Goal: Task Accomplishment & Management: Manage account settings

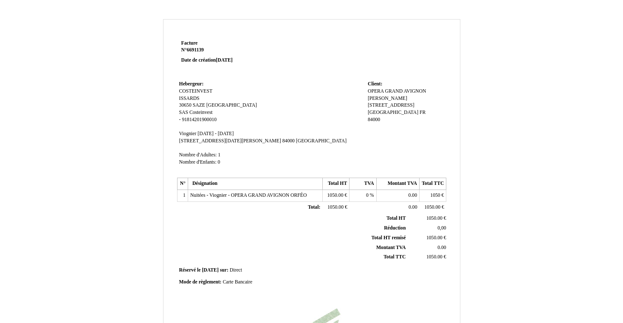
click at [192, 43] on span "Facture" at bounding box center [189, 43] width 17 height 6
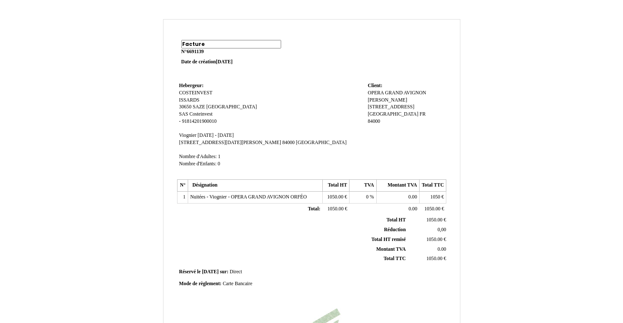
click at [192, 43] on input "Facture" at bounding box center [231, 44] width 100 height 8
type input "Devis"
click at [220, 76] on td "Facture Facture N° 6691139 6691139 Date de création 08 September 2025" at bounding box center [231, 59] width 108 height 42
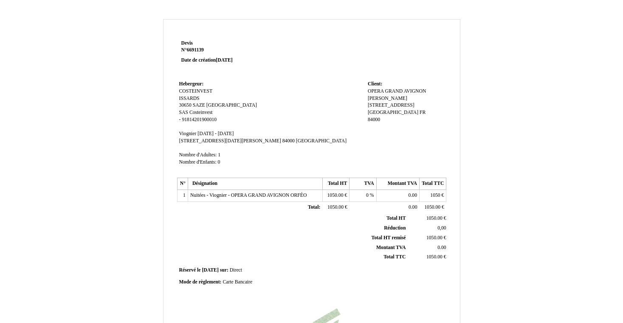
click at [399, 96] on span "MARCO VITALE" at bounding box center [387, 99] width 39 height 6
click at [399, 95] on input "MARCO VITALE" at bounding box center [417, 99] width 98 height 9
click at [392, 99] on input "MARCO VITALE" at bounding box center [417, 99] width 98 height 9
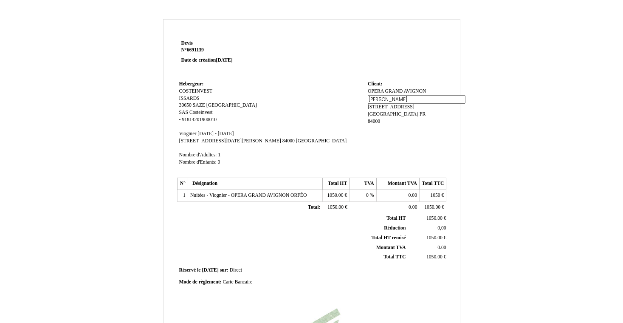
click at [392, 99] on input "MARCO VITALE" at bounding box center [417, 99] width 98 height 9
click at [397, 98] on input "GRAND AVIGON" at bounding box center [417, 99] width 98 height 9
type input "GRAND AVIGNON"
click at [411, 88] on span "OPERA GRAND AVIGNON" at bounding box center [397, 91] width 58 height 6
drag, startPoint x: 427, startPoint y: 90, endPoint x: 388, endPoint y: 90, distance: 39.5
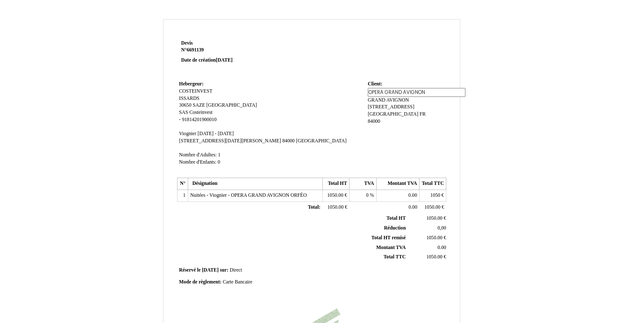
click at [388, 90] on input "OPERA GRAND AVIGNON" at bounding box center [417, 92] width 98 height 9
type input "OPERA"
click at [397, 73] on td at bounding box center [366, 58] width 162 height 41
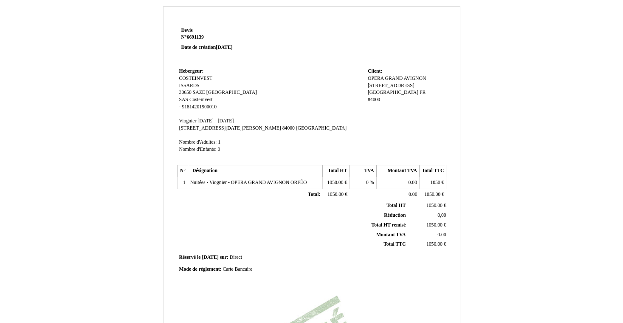
scroll to position [15, 0]
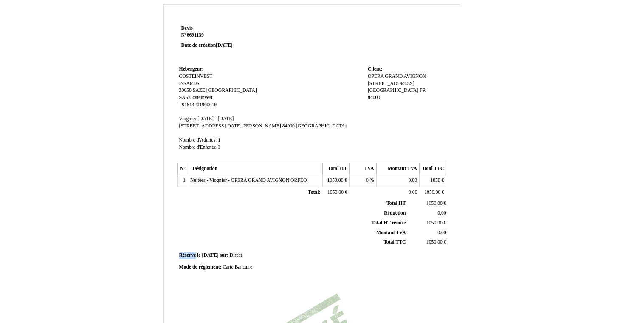
drag, startPoint x: 196, startPoint y: 248, endPoint x: 179, endPoint y: 248, distance: 16.6
click at [179, 252] on span "Réservé le" at bounding box center [190, 255] width 22 height 6
click at [229, 238] on th "Total TTC Total TTC" at bounding box center [292, 242] width 229 height 10
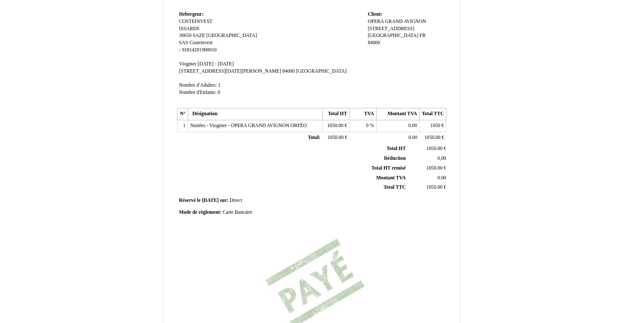
scroll to position [70, 0]
drag, startPoint x: 252, startPoint y: 204, endPoint x: 223, endPoint y: 203, distance: 28.5
click at [223, 209] on span "Carte Bancaire" at bounding box center [238, 212] width 30 height 6
type input "Carte BancaireVirement"
click at [222, 172] on th "Montant TVA Montant TVA" at bounding box center [292, 177] width 229 height 10
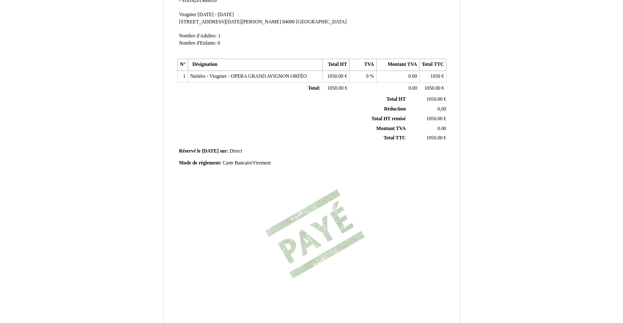
scroll to position [121, 0]
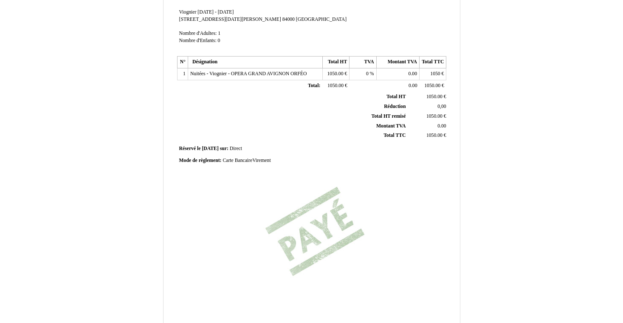
click at [330, 228] on div "Devis Devis N° 6691139 6691139 Date de création 08 September 2025 Hebergeur: He…" at bounding box center [311, 116] width 272 height 401
click at [325, 228] on div "Devis Devis N° 6691139 6691139 Date de création 08 September 2025 Hebergeur: He…" at bounding box center [311, 116] width 272 height 401
click at [318, 197] on div "Devis Devis N° 6691139 6691139 Date de création 08 September 2025 Hebergeur: He…" at bounding box center [311, 116] width 272 height 401
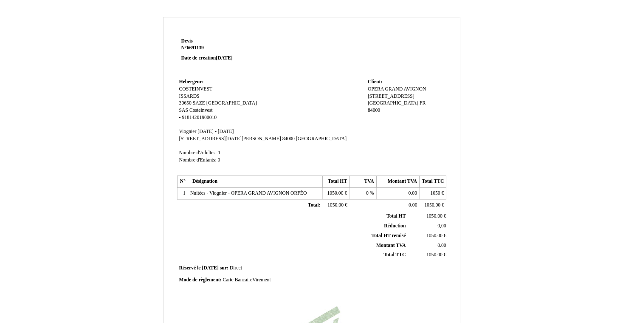
scroll to position [0, 0]
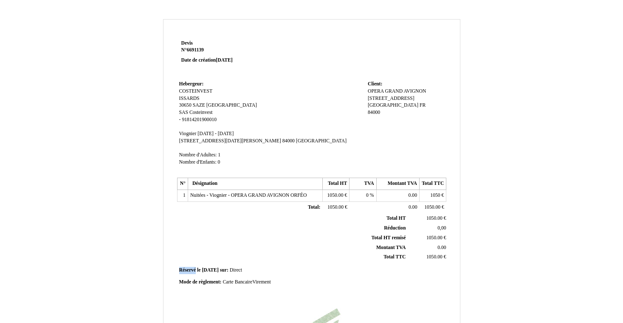
drag, startPoint x: 196, startPoint y: 263, endPoint x: 173, endPoint y: 263, distance: 22.5
click at [173, 263] on div "Devis Devis N° 6691139 6691139 Date de création 08 September 2025 Hebergeur: He…" at bounding box center [311, 259] width 296 height 442
click at [196, 266] on td "Réservé le Réservé le 2025-09-08 2025-09-08 sur: sur: Direct Direct" at bounding box center [312, 270] width 270 height 11
drag, startPoint x: 195, startPoint y: 262, endPoint x: 180, endPoint y: 262, distance: 15.3
click at [180, 267] on span "Réservé le" at bounding box center [190, 270] width 22 height 6
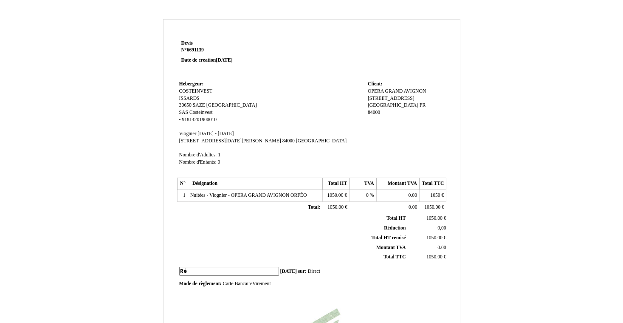
type input "R"
type input "Emis le"
click at [209, 252] on th "Total TTC Total TTC" at bounding box center [292, 257] width 229 height 10
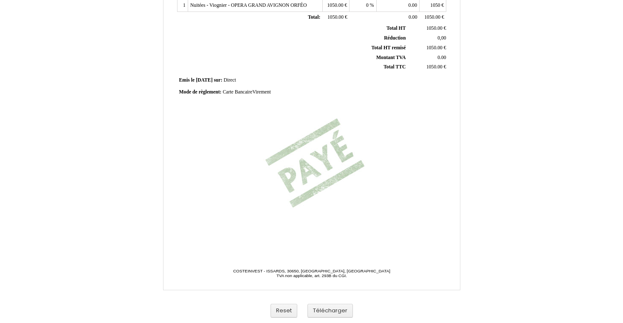
scroll to position [190, 0]
click at [323, 312] on button "Télécharger" at bounding box center [329, 311] width 45 height 14
click at [330, 175] on div "Devis Devis N° 6691139 6691139 Date de création 08 September 2025 Hebergeur: He…" at bounding box center [311, 48] width 272 height 401
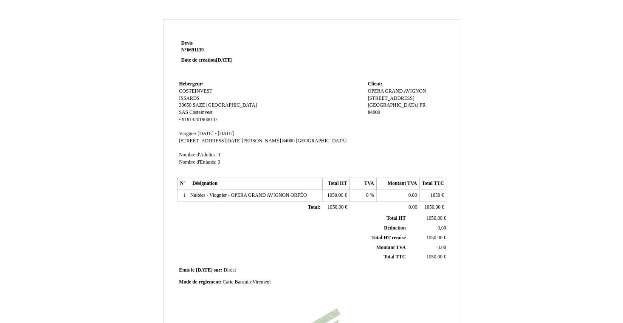
scroll to position [0, 0]
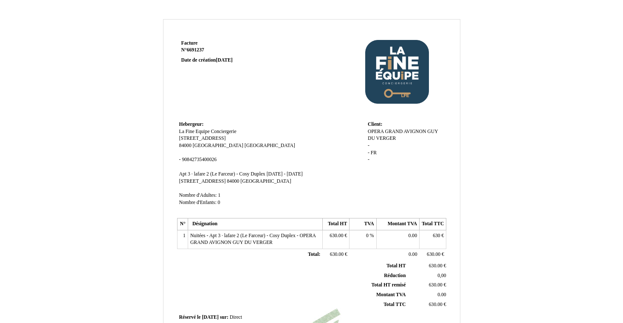
click at [191, 44] on span "Facture" at bounding box center [189, 43] width 17 height 6
click at [191, 44] on input "Facture" at bounding box center [231, 44] width 100 height 8
type input "Devis"
click at [224, 91] on td "Facture Facture N° 6691237 6691237 Date de création 08 September 2025" at bounding box center [231, 78] width 108 height 81
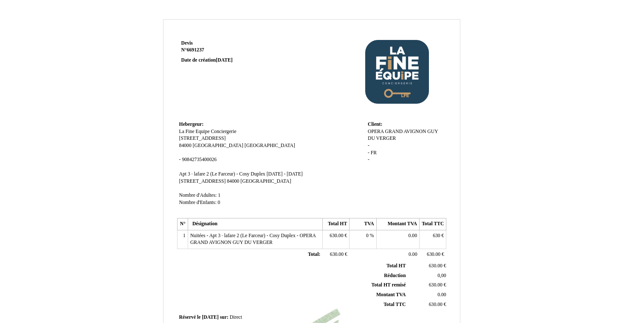
click at [396, 130] on span "OPERA GRAND AVIGNON" at bounding box center [397, 132] width 58 height 6
drag, startPoint x: 428, startPoint y: 132, endPoint x: 385, endPoint y: 131, distance: 42.5
click at [385, 131] on input "OPERA GRAND AVIGNON" at bounding box center [417, 132] width 98 height 9
type input "OPERA"
click at [389, 141] on div "OPERA GRAND AVIGNON OPERA GRAND AVIGNON GUY DU VERGER GUY DU VERGER - - FR FR -" at bounding box center [406, 150] width 76 height 44
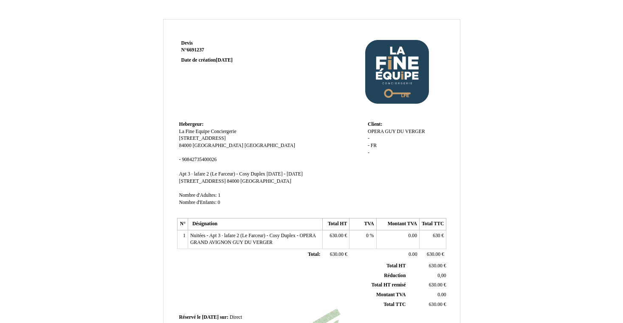
click at [392, 133] on span "GUY DU VERGER" at bounding box center [405, 132] width 40 height 6
click at [386, 141] on input "GUY DU VERGER" at bounding box center [417, 139] width 98 height 9
click at [386, 152] on div "OPERA OPERA GUY DU VERGER GUY DU VERGER - - FR FR -" at bounding box center [406, 150] width 76 height 44
click at [392, 133] on span "GUY DU VERGER" at bounding box center [405, 132] width 40 height 6
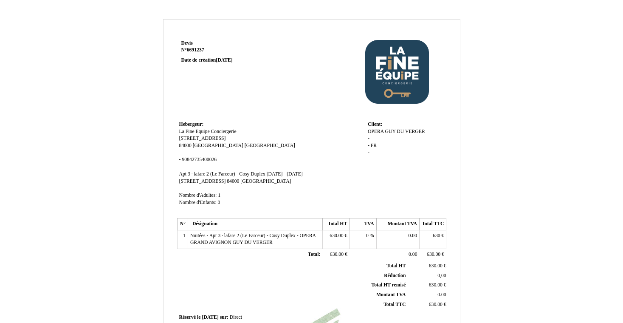
click at [392, 133] on div "OPERA OPERA GUY DU VERGER GUY DU VERGER - - FR FR -" at bounding box center [406, 146] width 76 height 36
click at [406, 130] on span "GUY DU VERGER" at bounding box center [405, 132] width 40 height 6
drag, startPoint x: 406, startPoint y: 140, endPoint x: 365, endPoint y: 140, distance: 41.6
click at [365, 140] on tr "Hebergeur: Hebergeur: La Fine Equipe Conciergerie La Fine Equipe Conciergerie 1…" at bounding box center [312, 167] width 270 height 97
paste input "RAND AVIGNON"
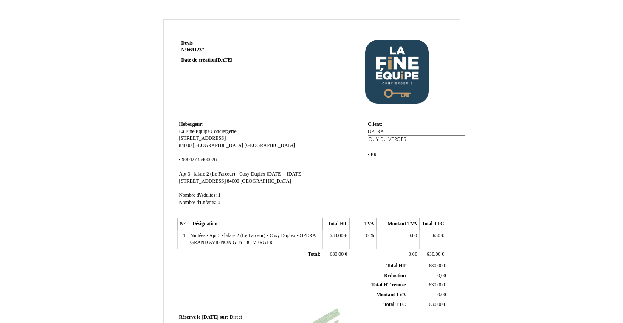
type input "GRAND AVIGNON"
click at [386, 158] on div "OPERA OPERA GUY DU VERGER GUY DU VERGER - - FR FR -" at bounding box center [406, 146] width 76 height 36
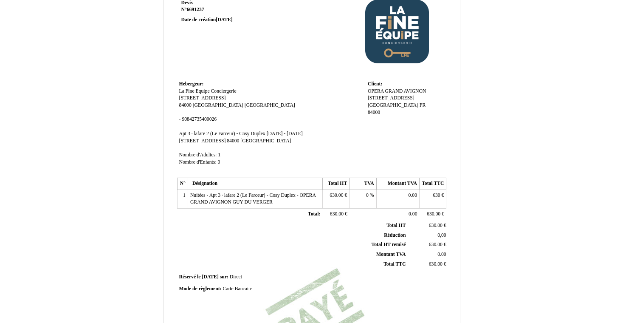
scroll to position [42, 0]
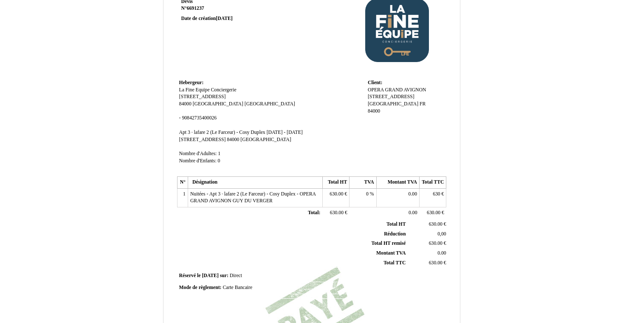
click at [191, 273] on span "Réservé le" at bounding box center [190, 276] width 22 height 6
click at [204, 272] on input "Réservé le" at bounding box center [229, 276] width 100 height 9
type input "Emis"
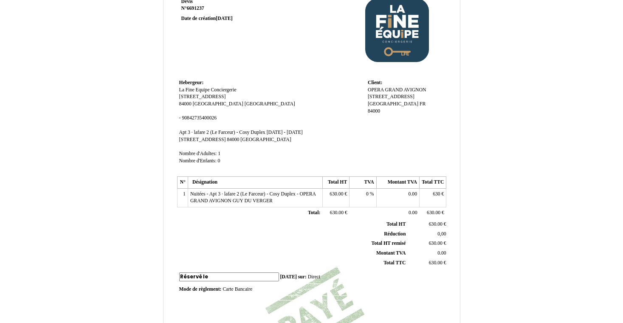
click at [226, 258] on th "Total TTC Total TTC" at bounding box center [292, 263] width 229 height 10
click at [246, 285] on span "Carte Bancaire" at bounding box center [238, 288] width 30 height 6
click at [261, 284] on input "Carte Bancaire" at bounding box center [272, 288] width 98 height 9
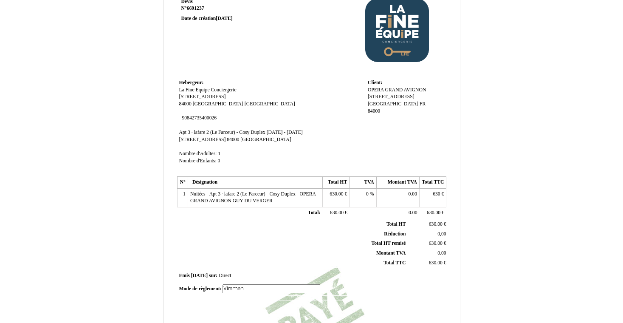
type input "Virement"
click at [272, 258] on th "Total TTC Total TTC" at bounding box center [292, 263] width 229 height 10
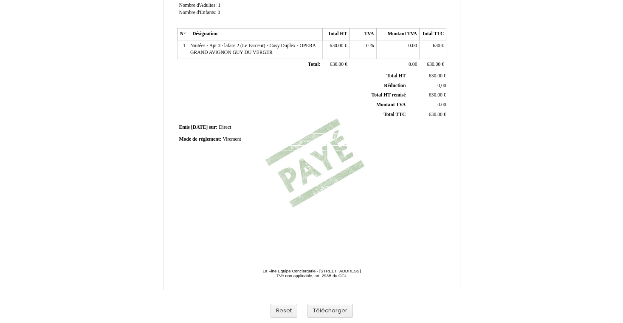
scroll to position [190, 0]
click at [331, 305] on button "Télécharger" at bounding box center [329, 311] width 45 height 14
